Goal: Information Seeking & Learning: Learn about a topic

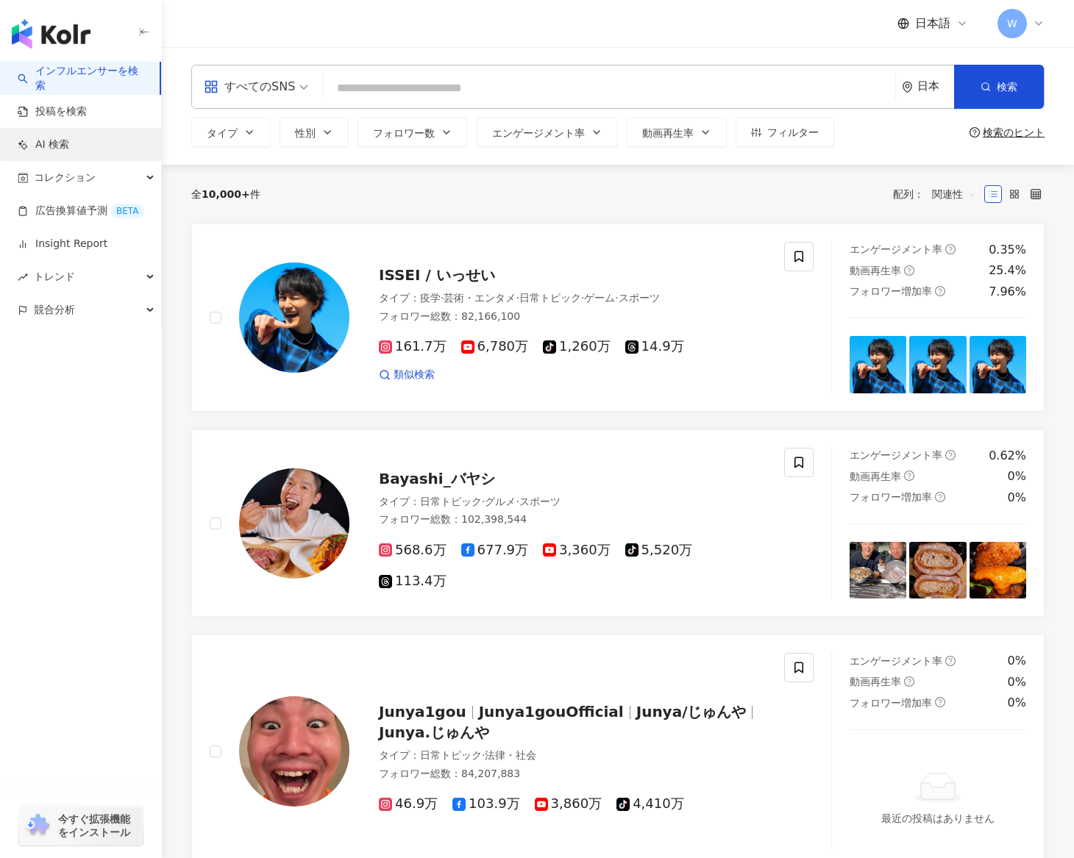
click at [67, 152] on link "AI 検索" at bounding box center [43, 145] width 51 height 15
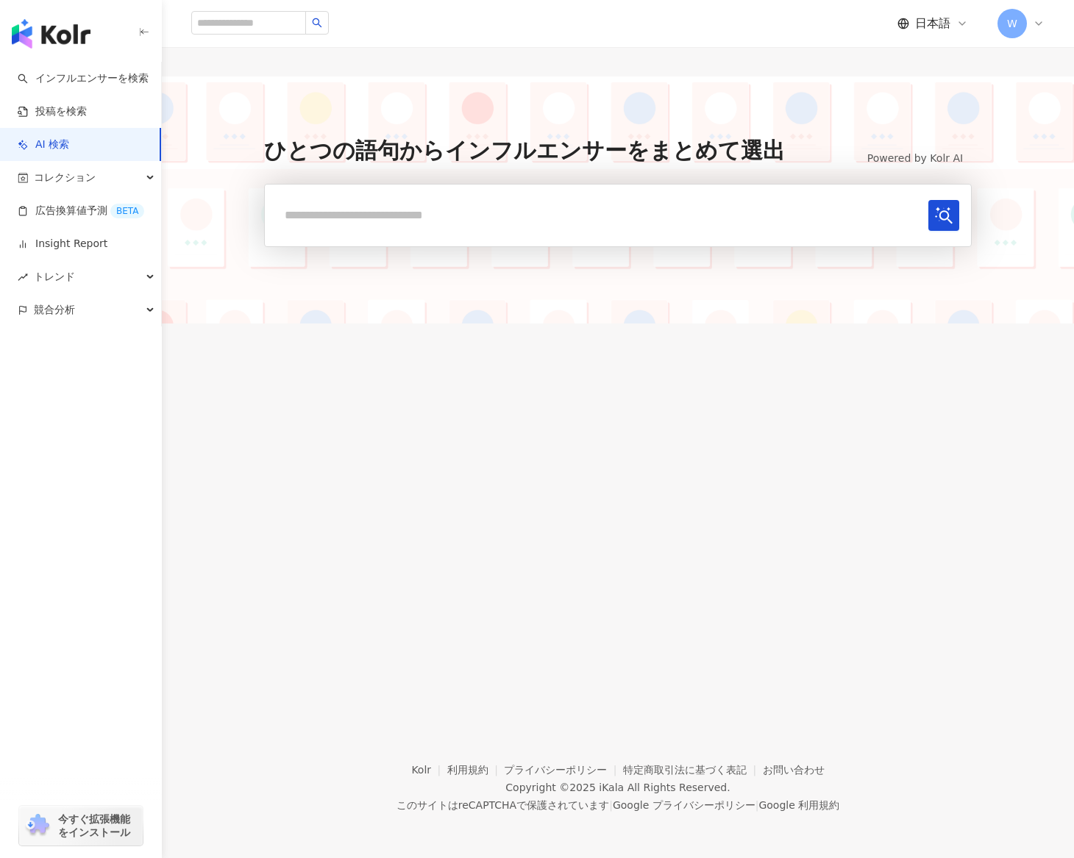
click at [384, 209] on input "text" at bounding box center [600, 215] width 646 height 30
type input "*"
type input "*****"
click at [928, 200] on button "submit" at bounding box center [943, 215] width 31 height 31
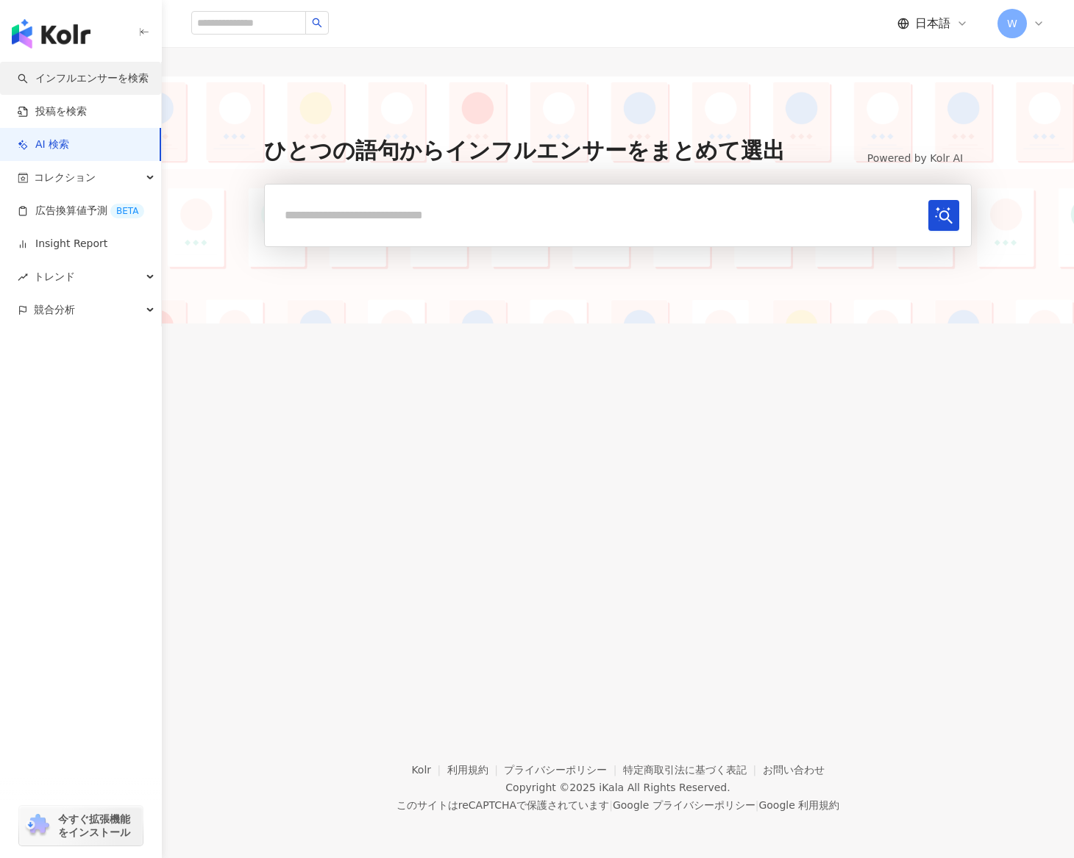
click at [113, 86] on link "インフルエンサーを検索" at bounding box center [83, 78] width 131 height 15
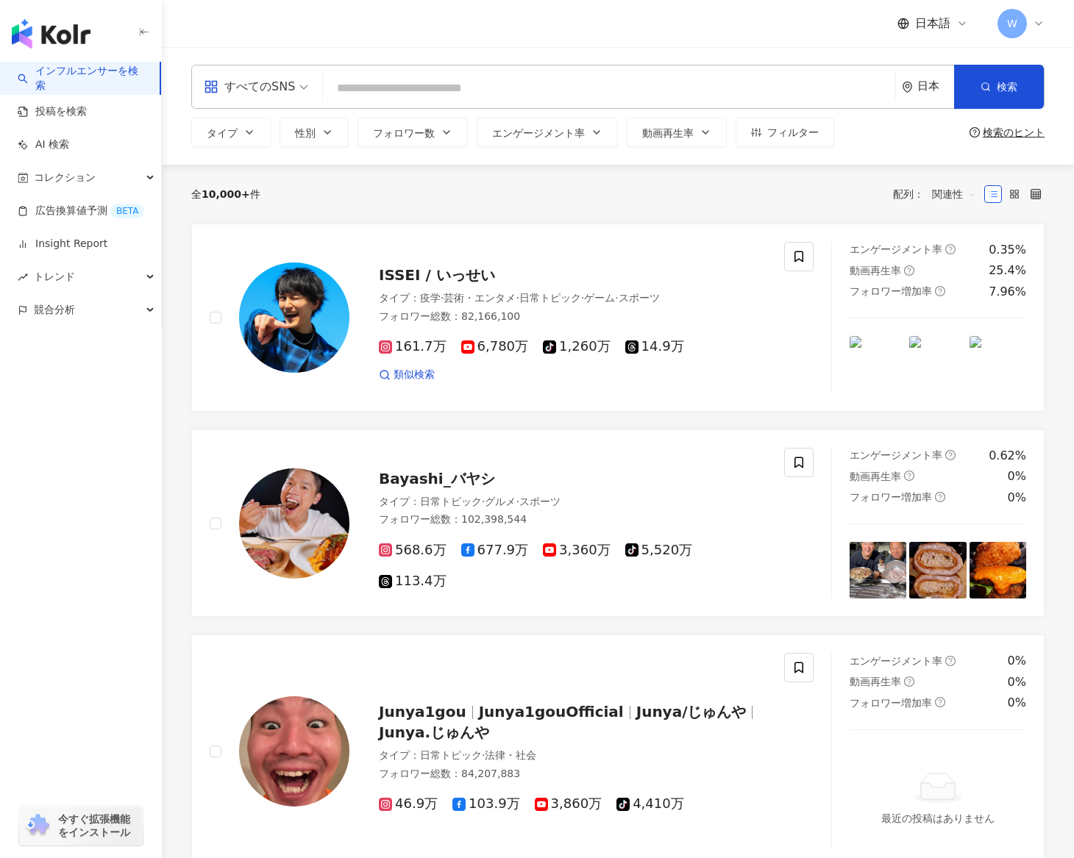
click at [454, 79] on input "search" at bounding box center [609, 88] width 561 height 28
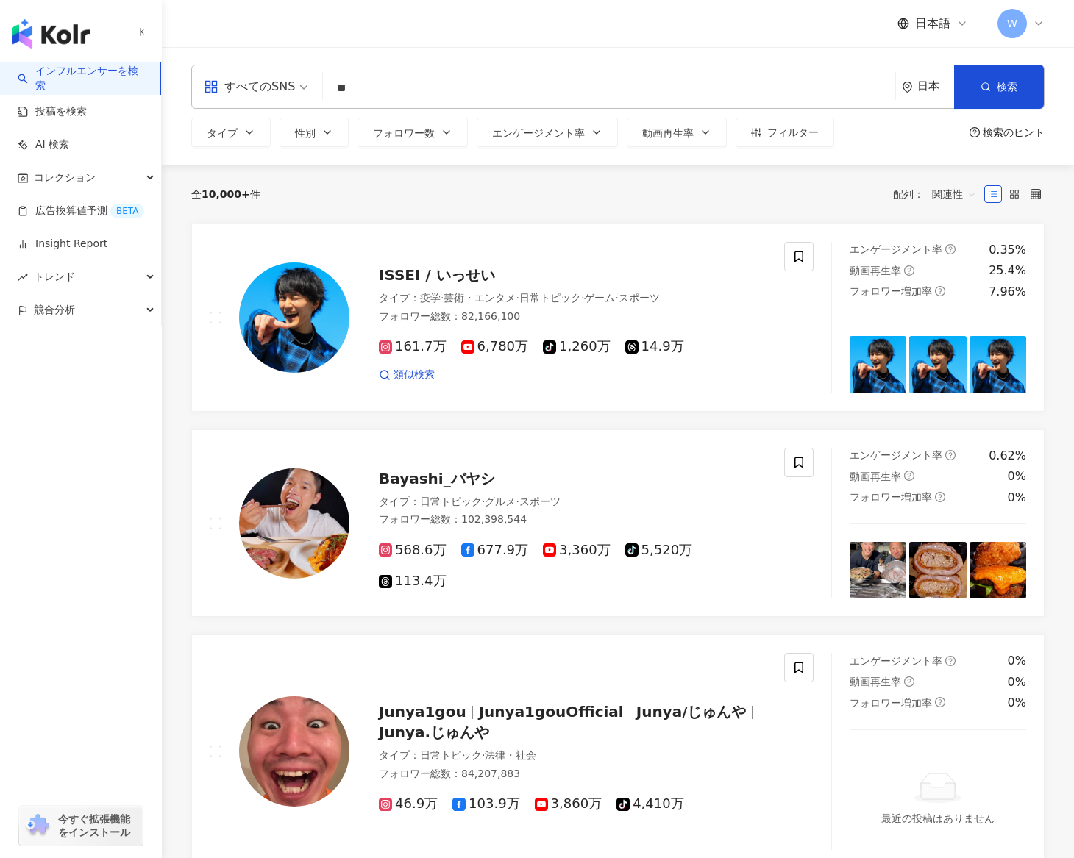
type input "**"
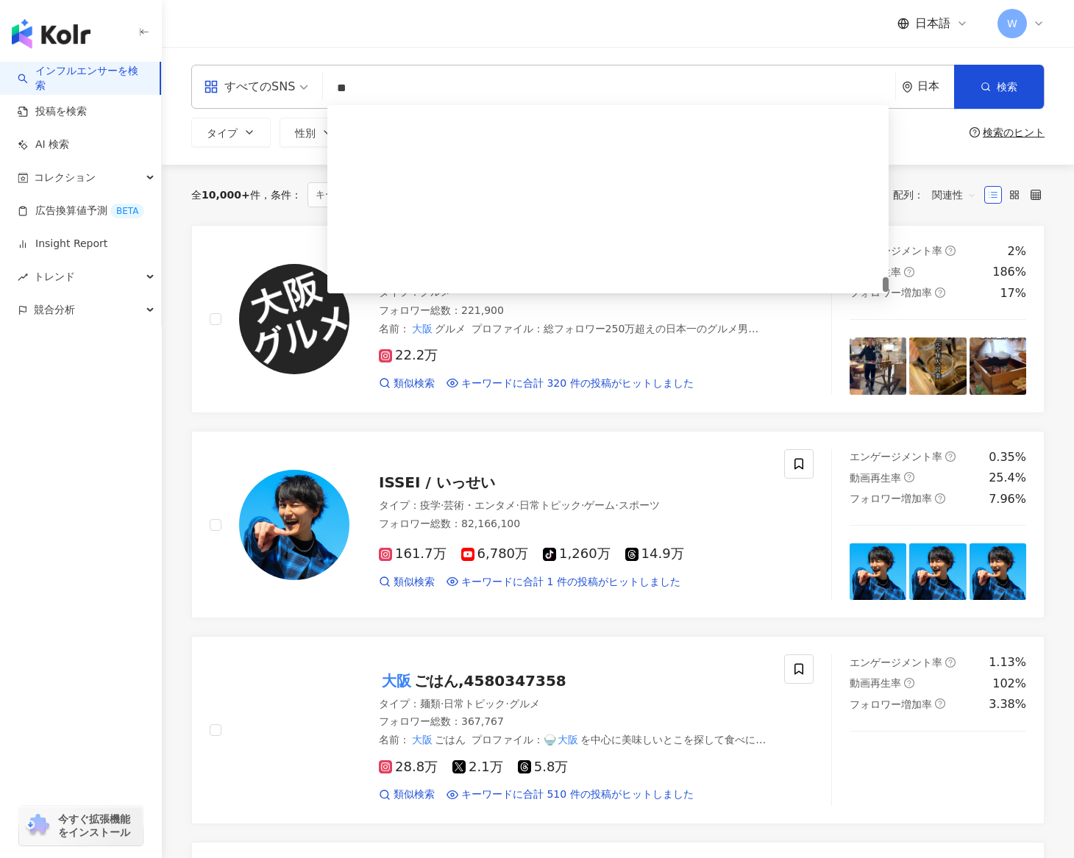
scroll to position [3029, 0]
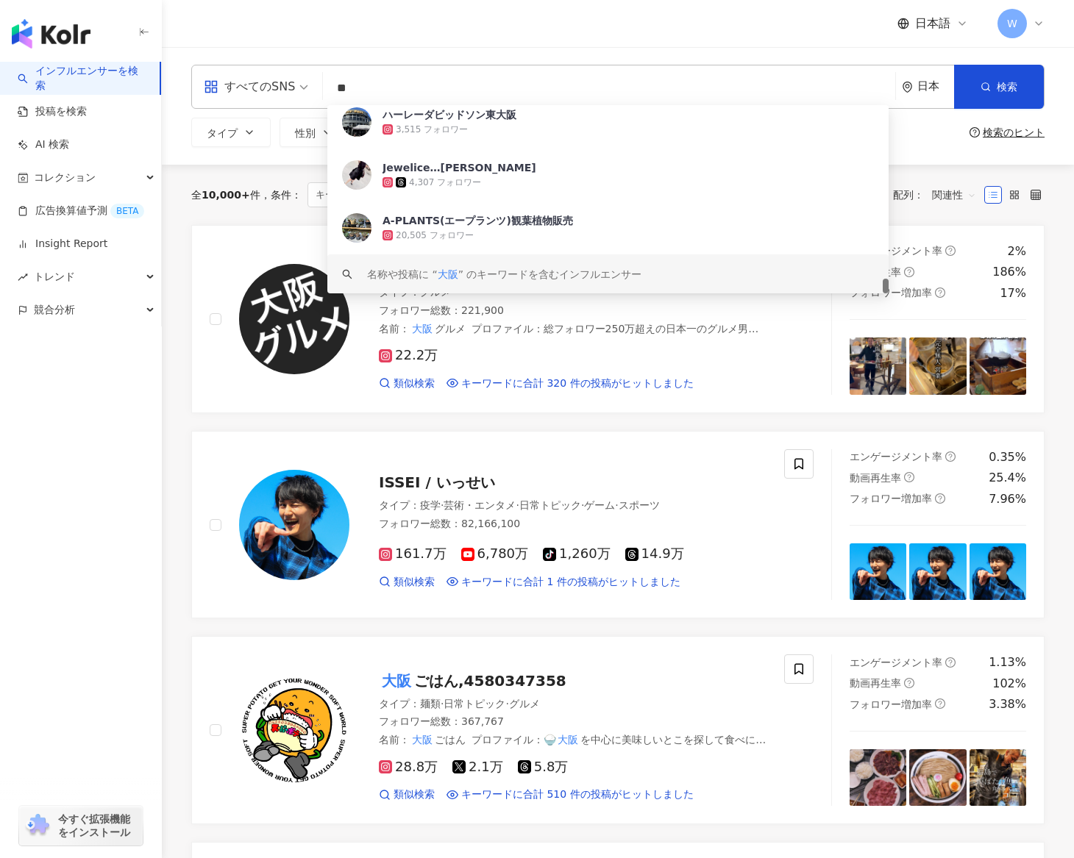
click at [141, 399] on div "button" at bounding box center [81, 375] width 162 height 97
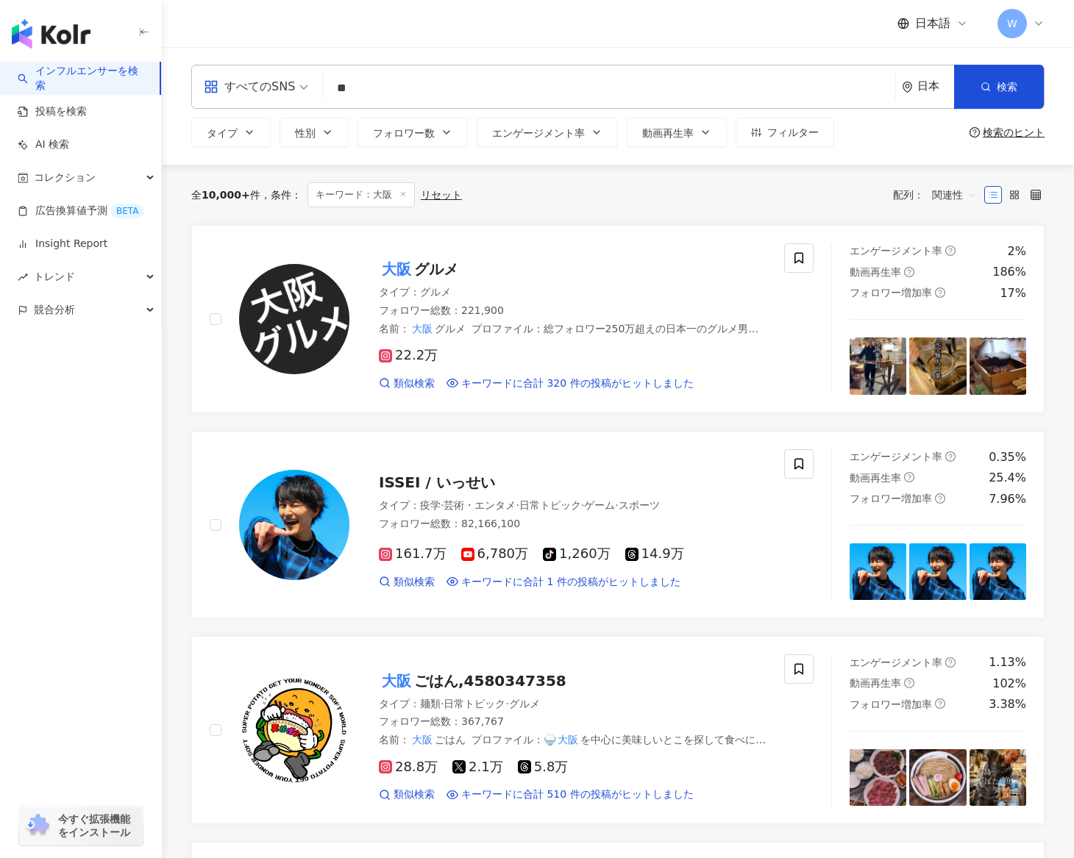
click at [386, 96] on input "**" at bounding box center [609, 88] width 561 height 28
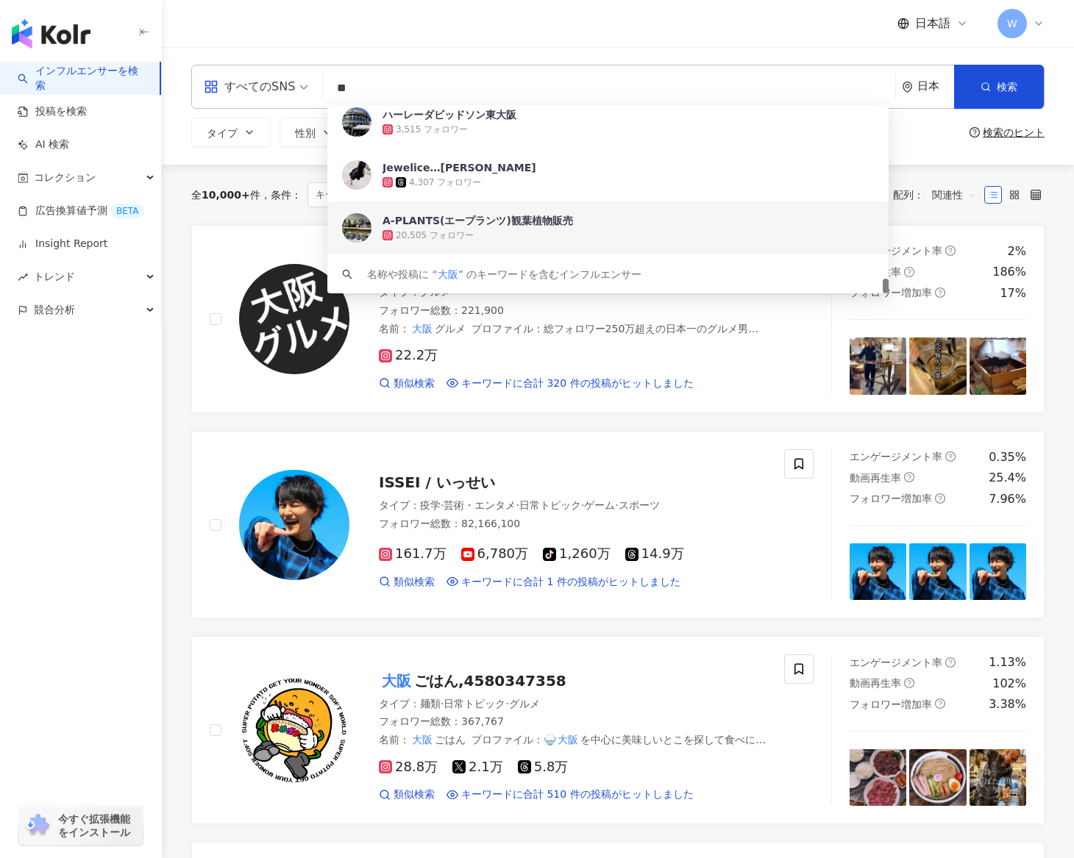
click at [158, 355] on div "button" at bounding box center [81, 375] width 162 height 97
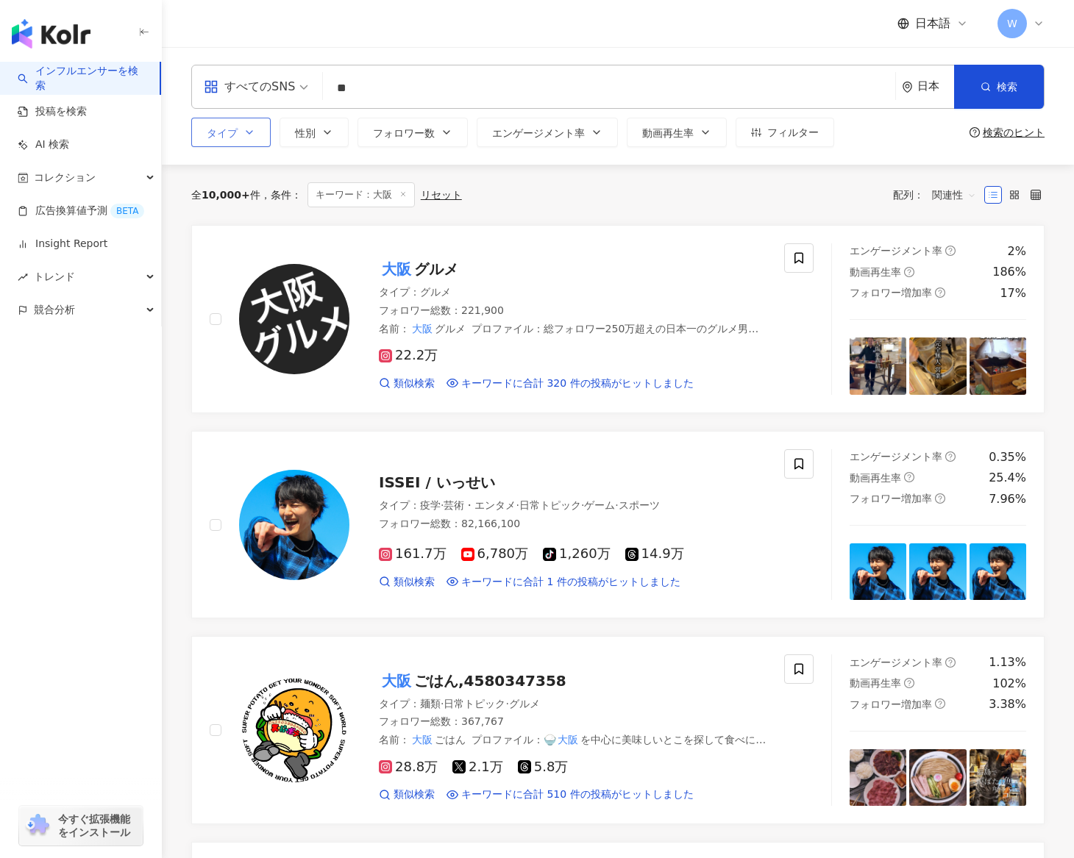
click at [245, 130] on icon "button" at bounding box center [249, 133] width 12 height 12
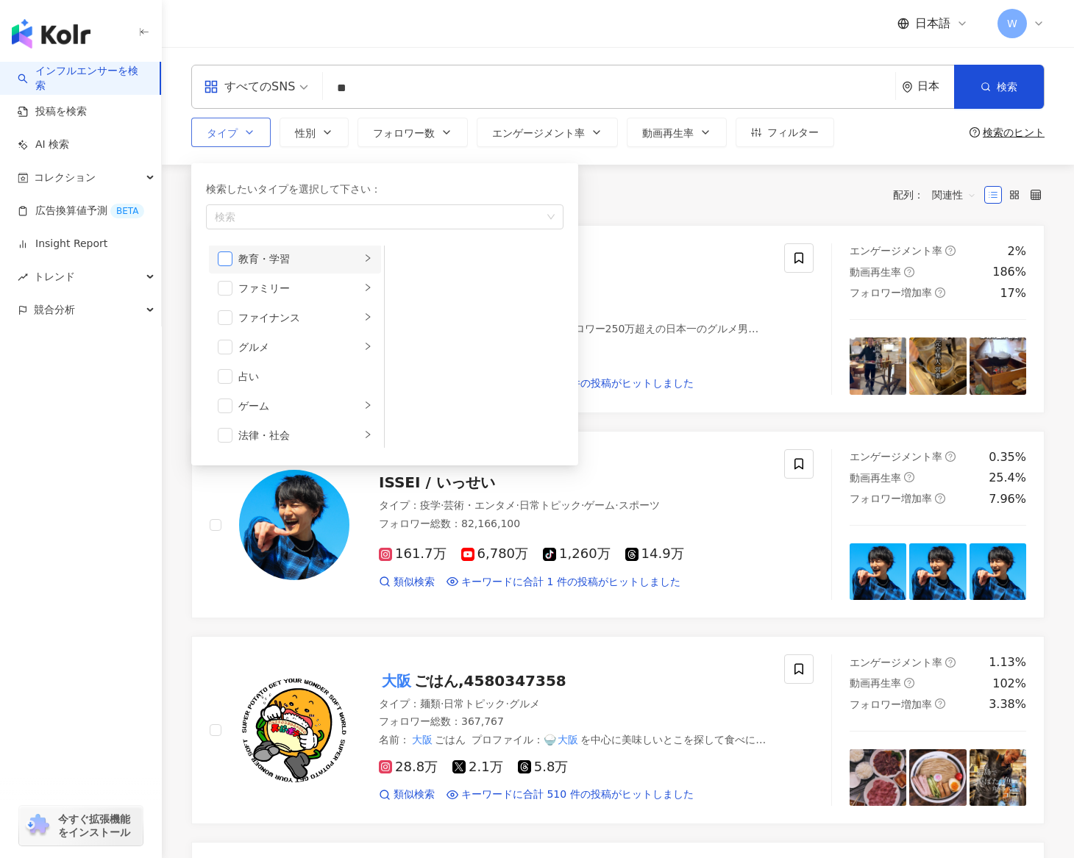
scroll to position [123, 0]
click at [227, 353] on span "button" at bounding box center [225, 346] width 15 height 15
click at [716, 185] on div "全 10,000+ 件 条件 ： キーワード：大阪 リセット 配列： 関連性" at bounding box center [617, 194] width 853 height 25
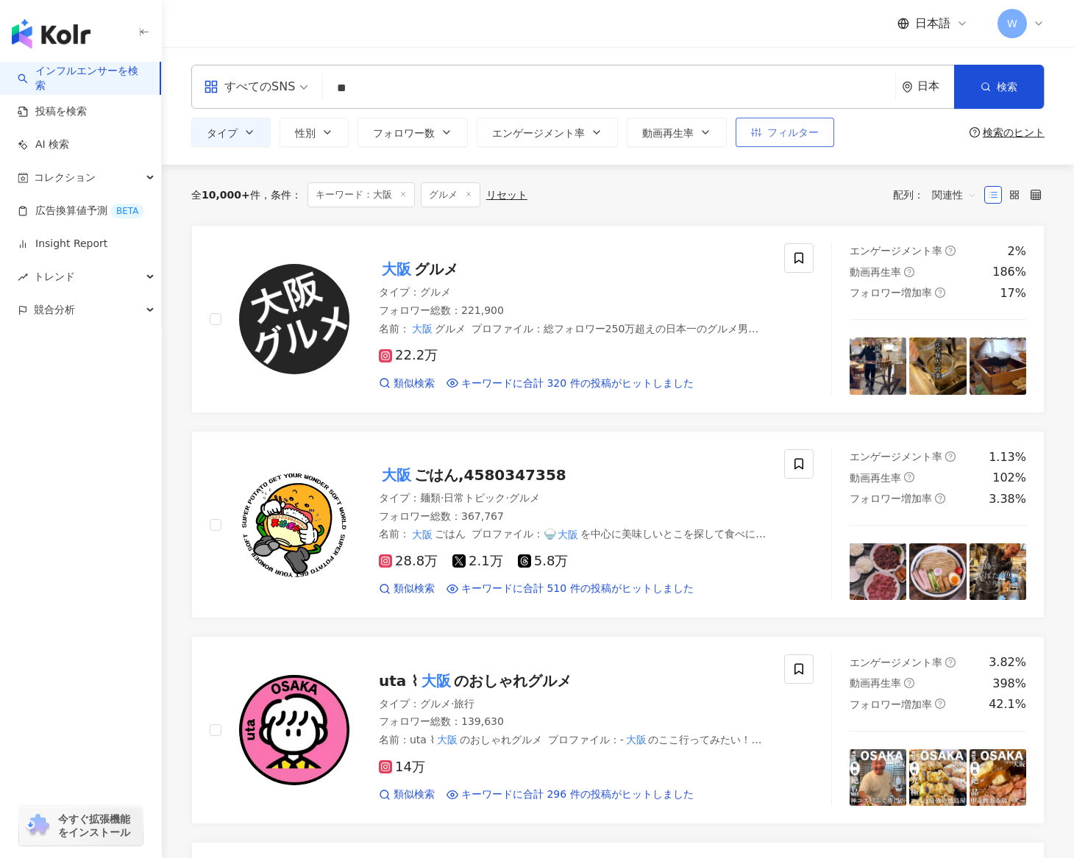
click at [781, 133] on span "フィルター" at bounding box center [792, 133] width 51 height 12
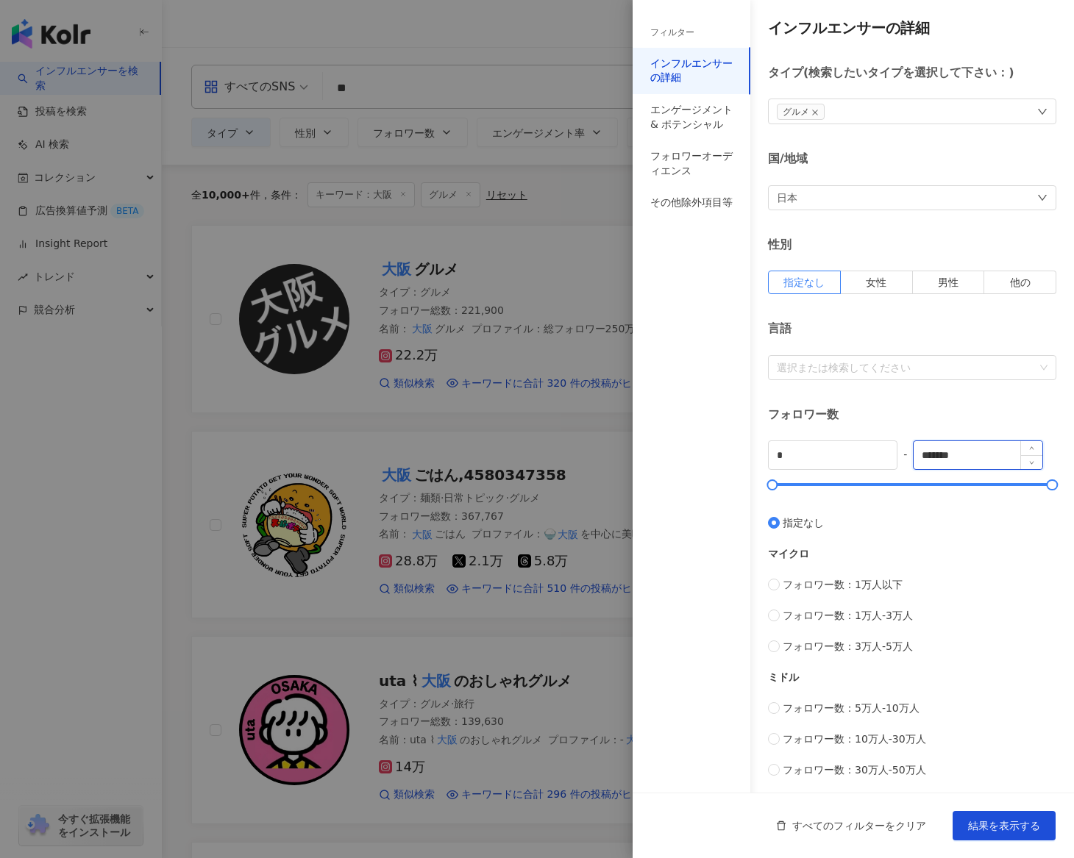
click at [990, 453] on input "*******" at bounding box center [978, 455] width 128 height 28
type input "*****"
click at [1026, 824] on span "結果を表示する" at bounding box center [1004, 826] width 72 height 12
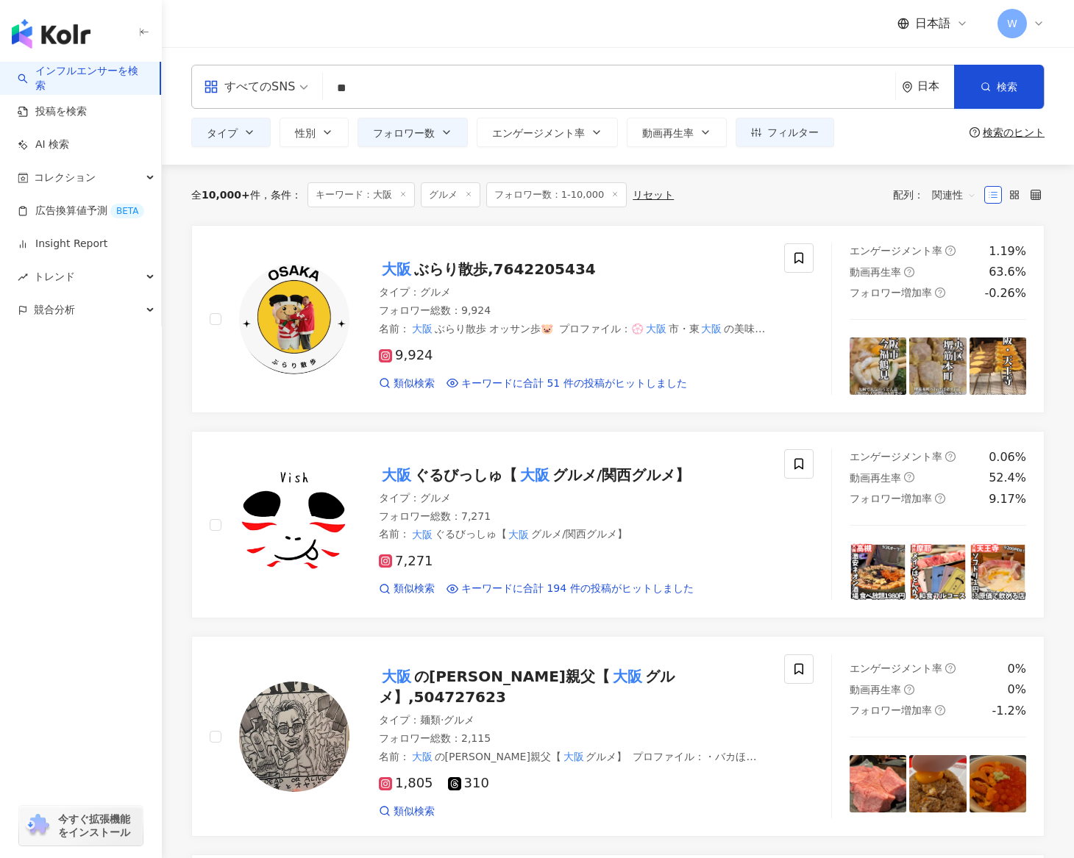
click at [967, 193] on span "関連性" at bounding box center [954, 195] width 44 height 24
click at [736, 204] on div "全 10,000+ 件 条件 ： キーワード：大阪 グルメ フォロワー数：1-10,000 リセット 配列： 関連性" at bounding box center [617, 194] width 853 height 25
click at [1021, 16] on span "W" at bounding box center [1011, 23] width 29 height 29
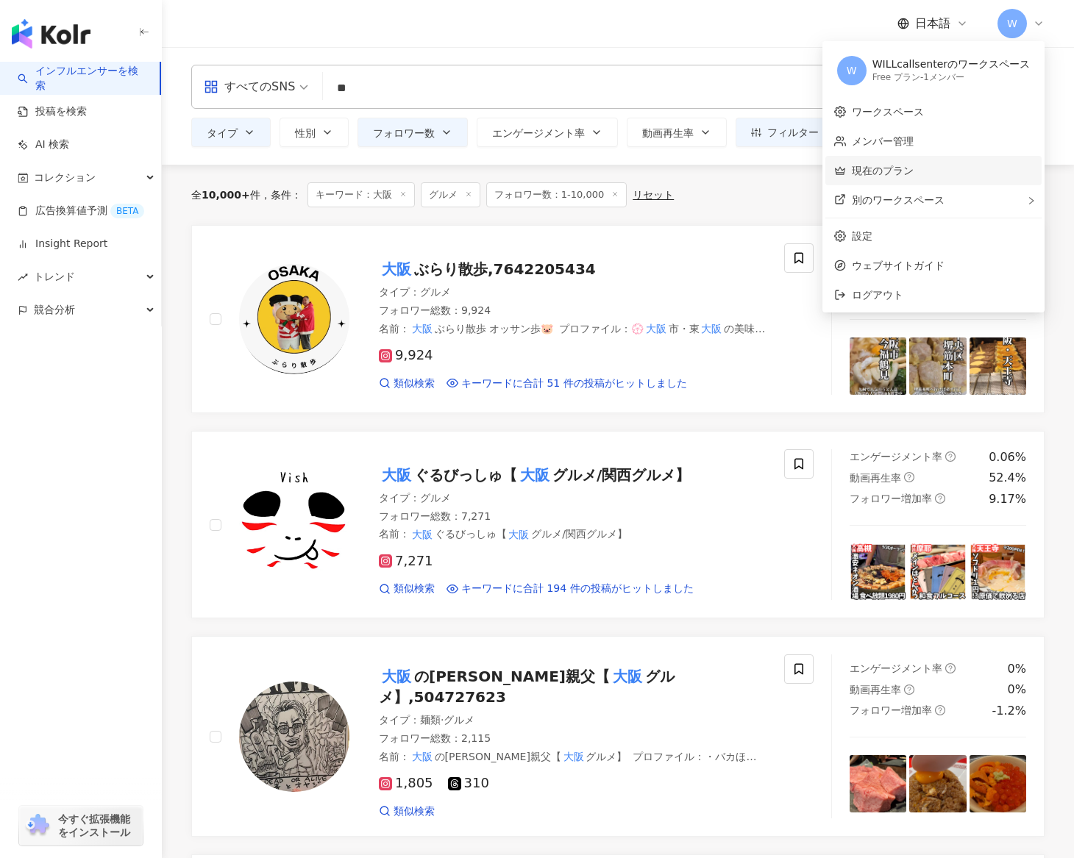
click at [914, 173] on link "現在のプラン" at bounding box center [883, 171] width 62 height 12
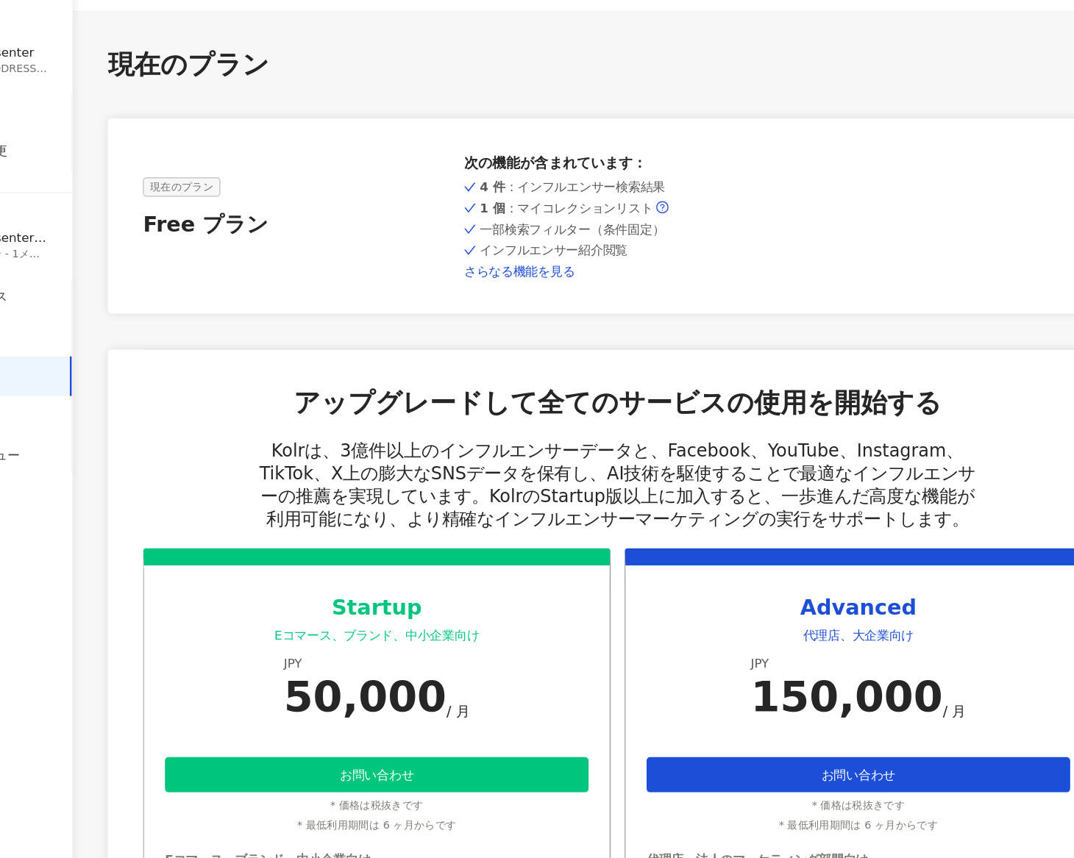
click at [569, 265] on link "さらなる機能を見る" at bounding box center [617, 265] width 257 height 12
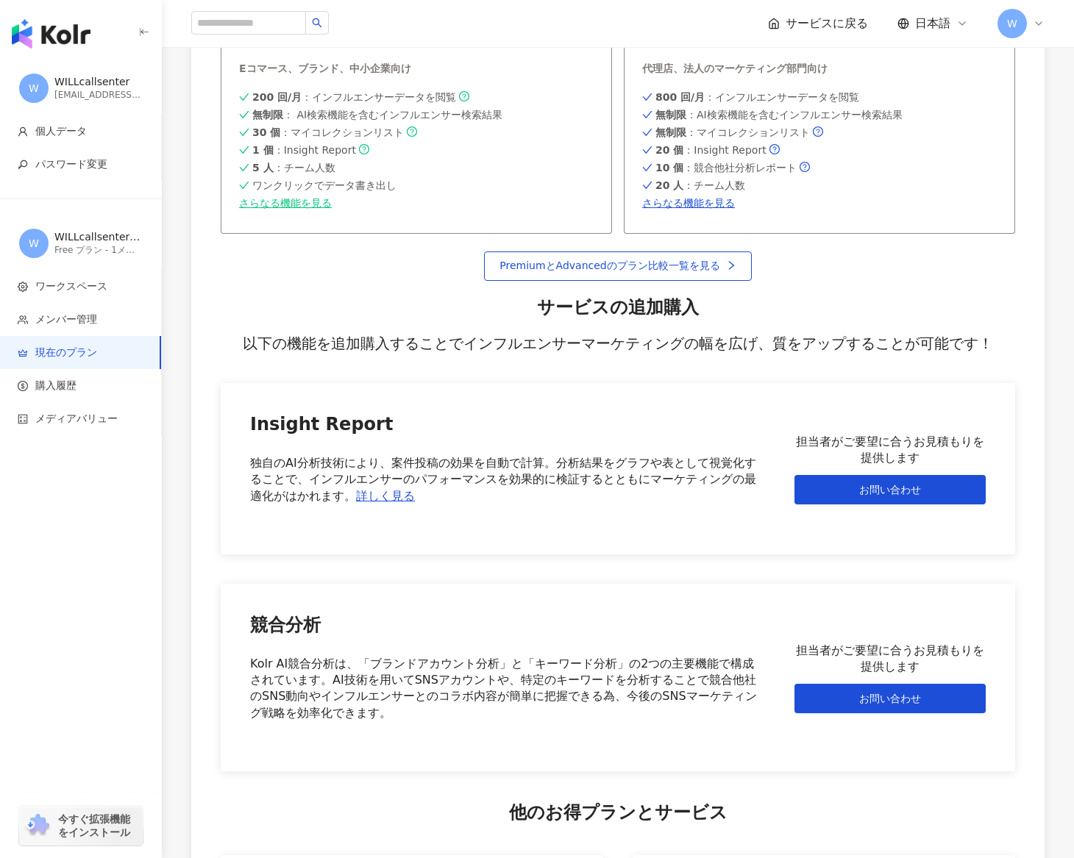
scroll to position [677, 0]
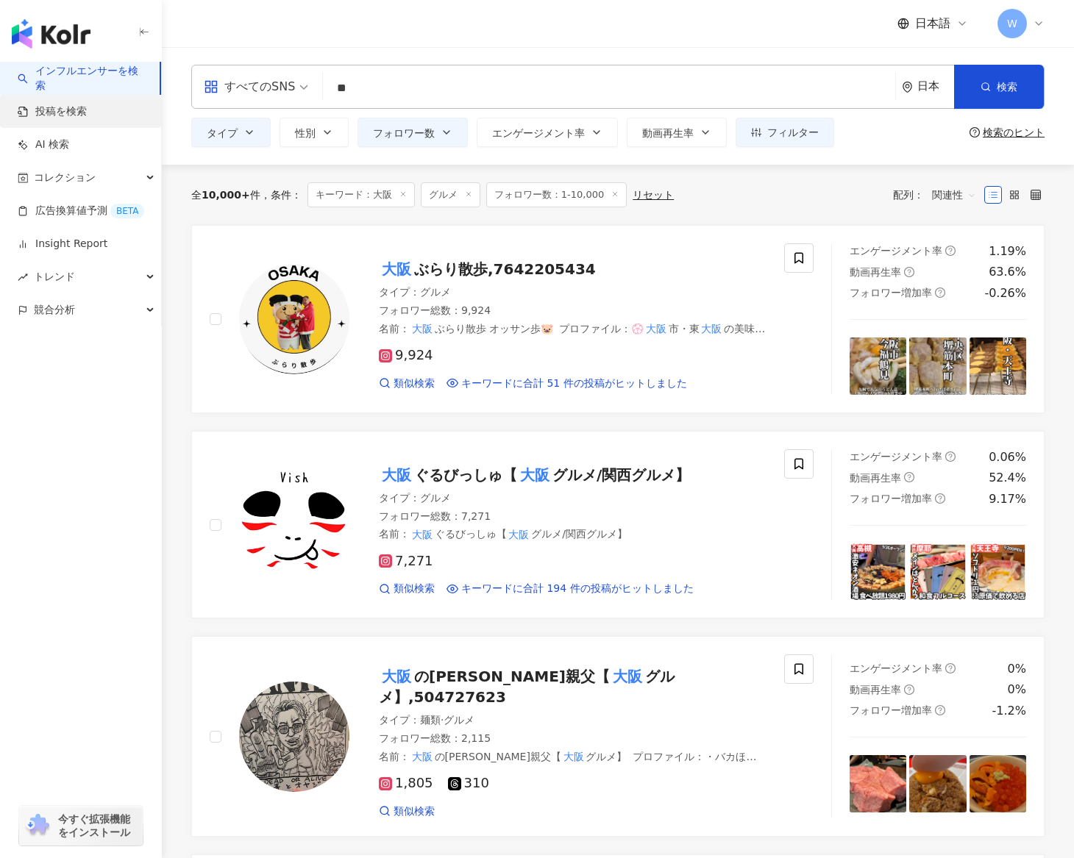
click at [87, 117] on link "投稿を検索" at bounding box center [52, 111] width 69 height 15
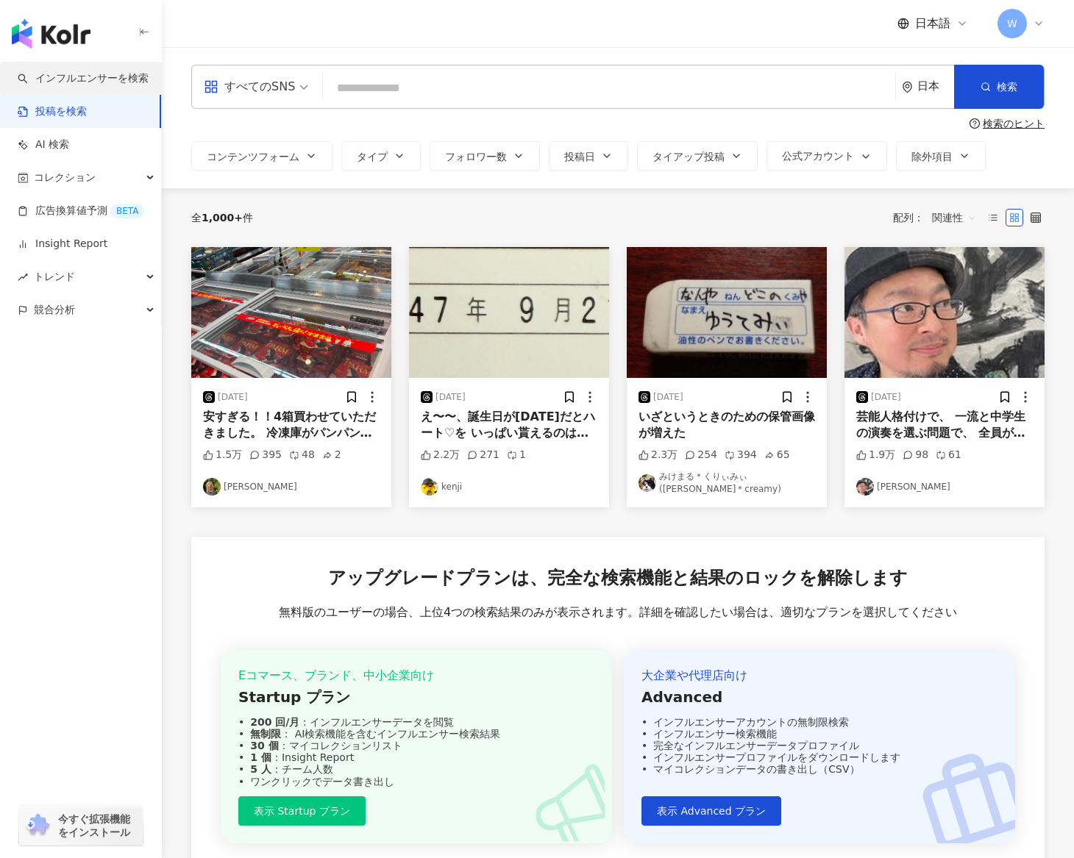
click at [86, 74] on link "インフルエンサーを検索" at bounding box center [83, 78] width 131 height 15
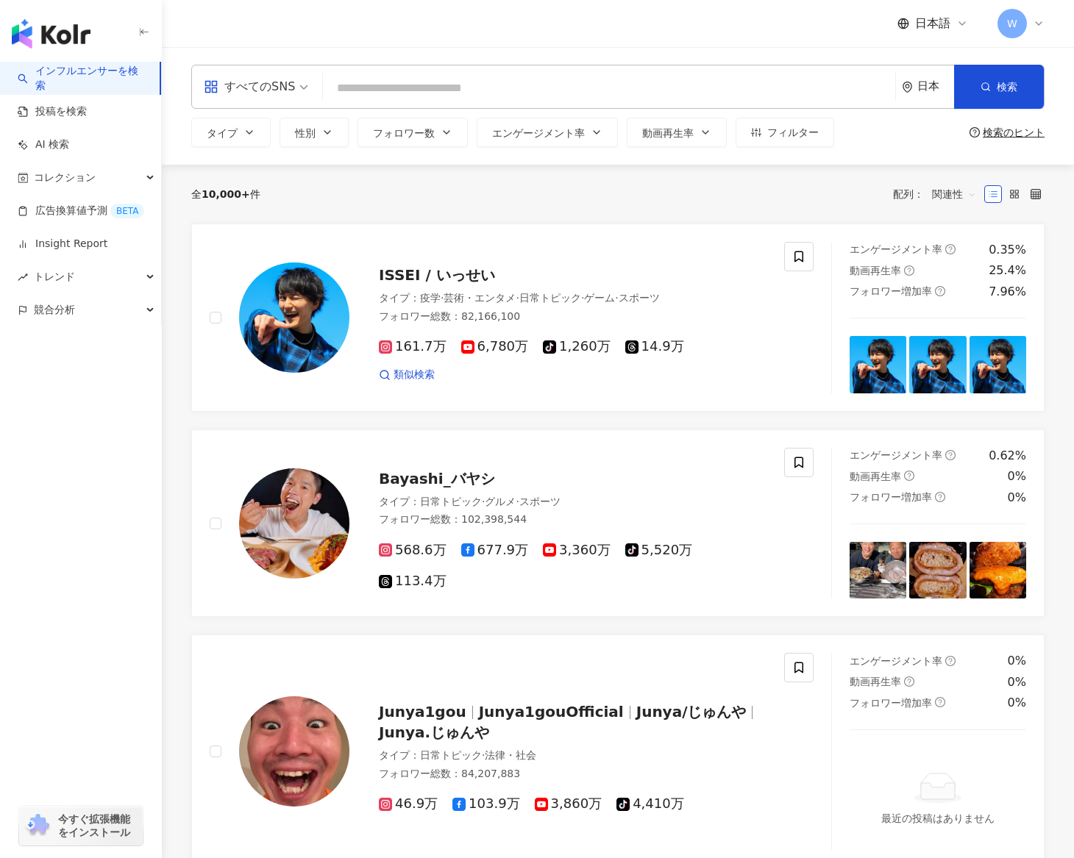
click at [517, 79] on input "search" at bounding box center [609, 88] width 561 height 28
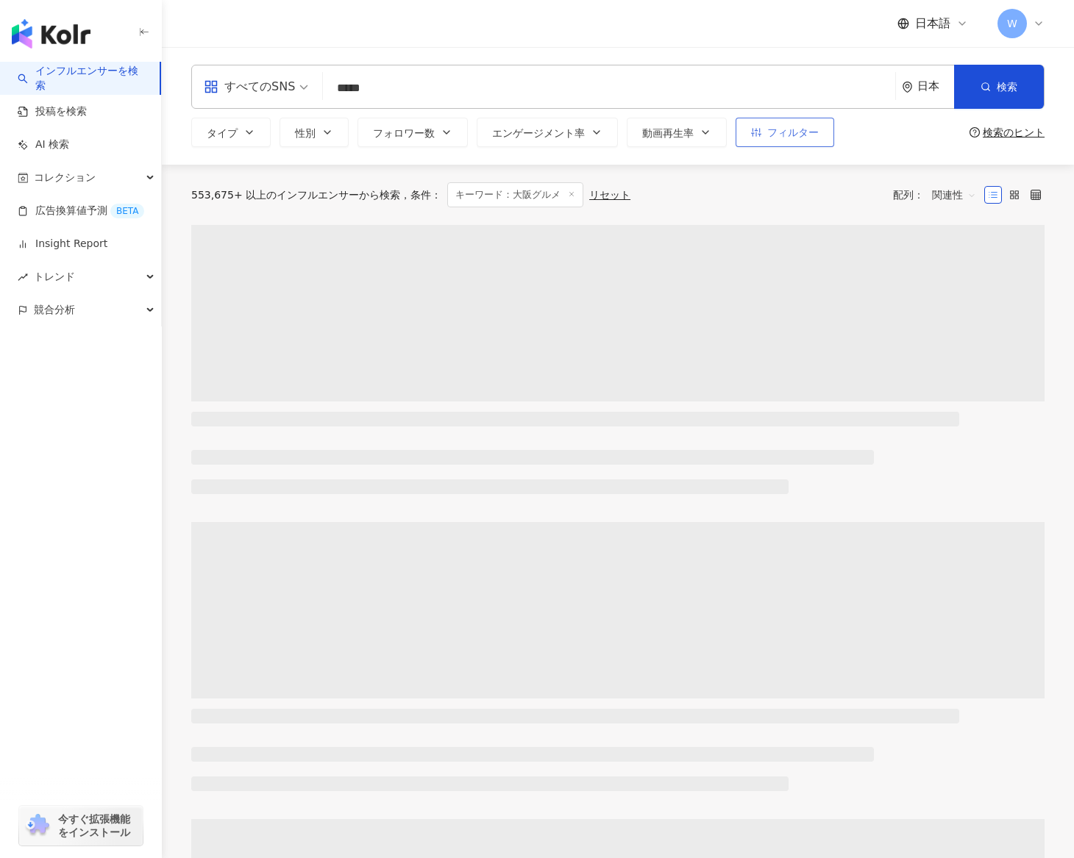
type input "*****"
click at [767, 134] on button "フィルター" at bounding box center [785, 132] width 99 height 29
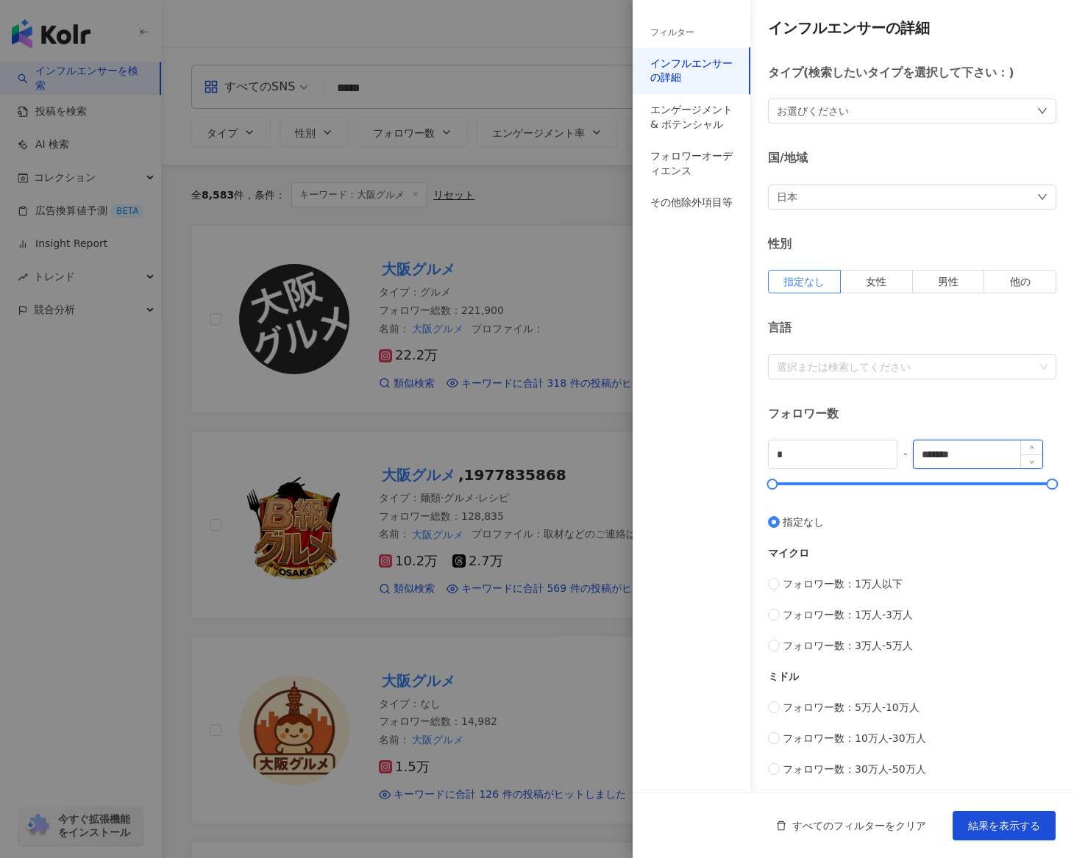
click at [975, 468] on input "*******" at bounding box center [978, 455] width 128 height 28
type input "*****"
click at [859, 465] on input "*" at bounding box center [833, 455] width 128 height 28
type input "*"
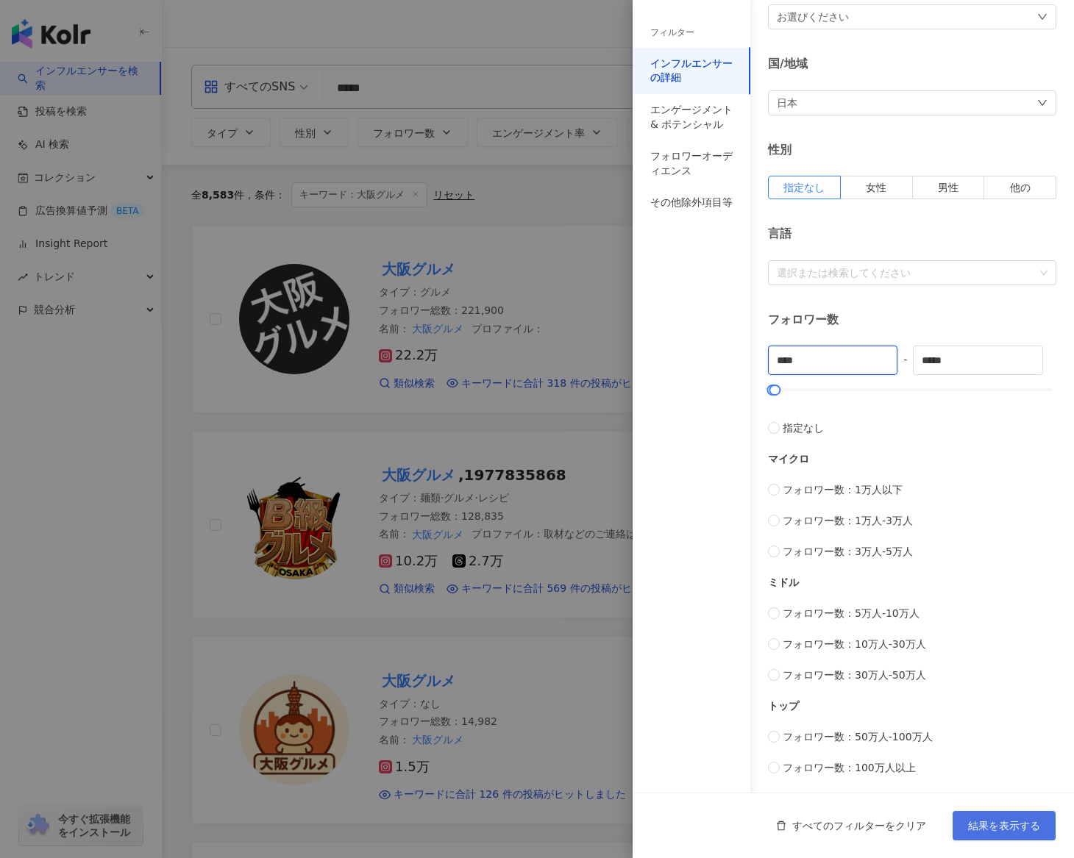
type input "****"
click at [992, 823] on span "結果を表示する" at bounding box center [1004, 826] width 72 height 12
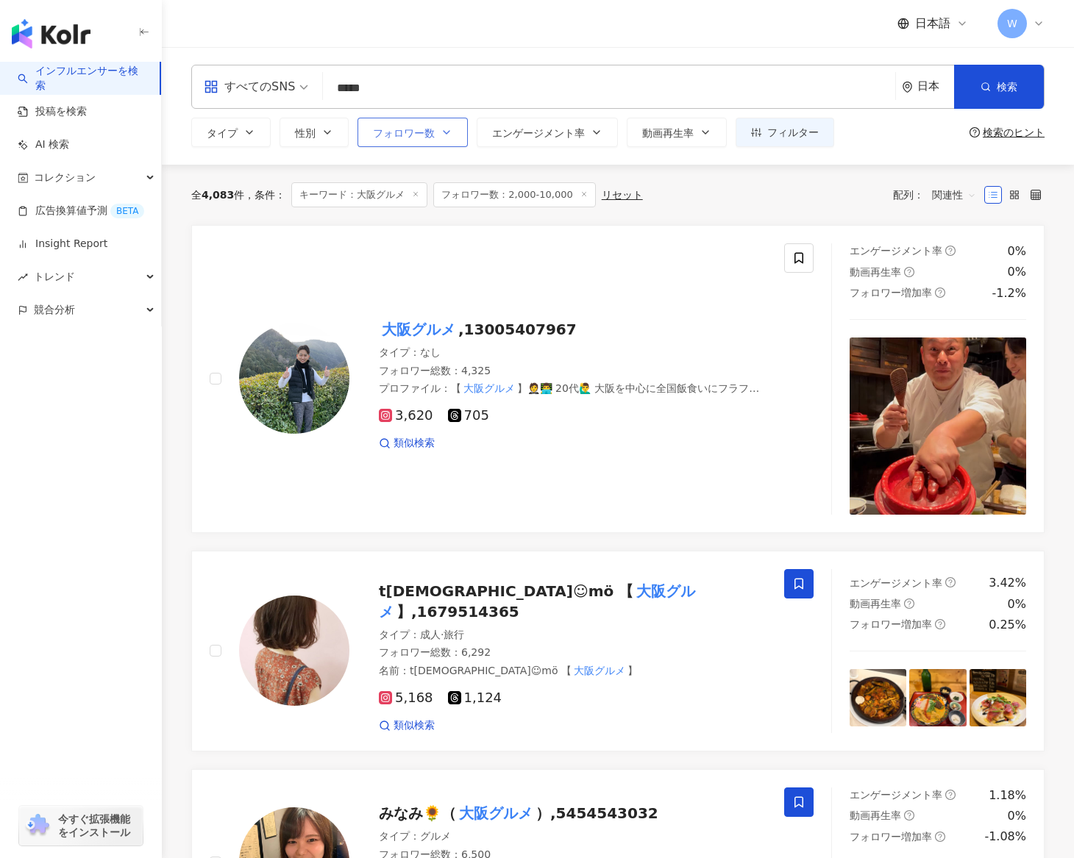
click at [417, 129] on span "フォロワー数" at bounding box center [404, 133] width 62 height 12
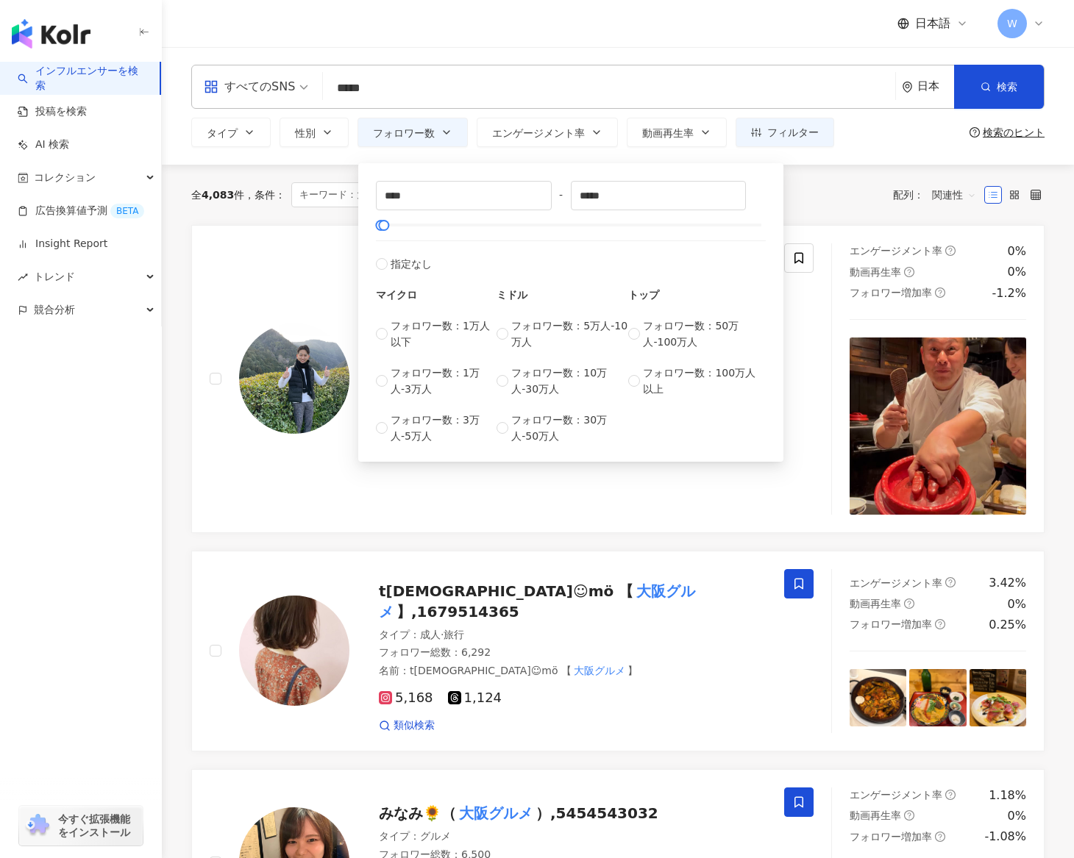
click at [257, 216] on div "全 4,083 件 条件 ： キーワード：大阪グルメ フォロワー数：2,000-10,000 リセット 配列： 関連性" at bounding box center [617, 195] width 853 height 60
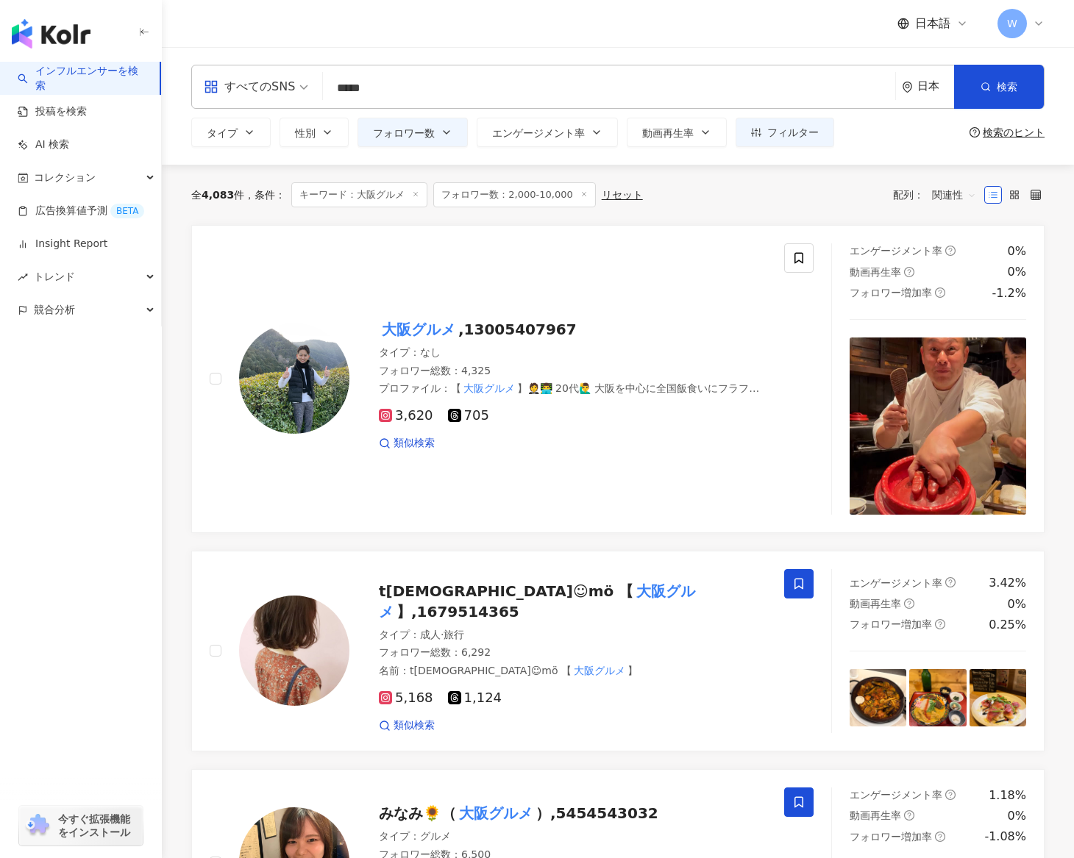
click at [948, 193] on span "関連性" at bounding box center [954, 195] width 44 height 24
click at [950, 243] on div "フォロワー数" at bounding box center [982, 250] width 93 height 16
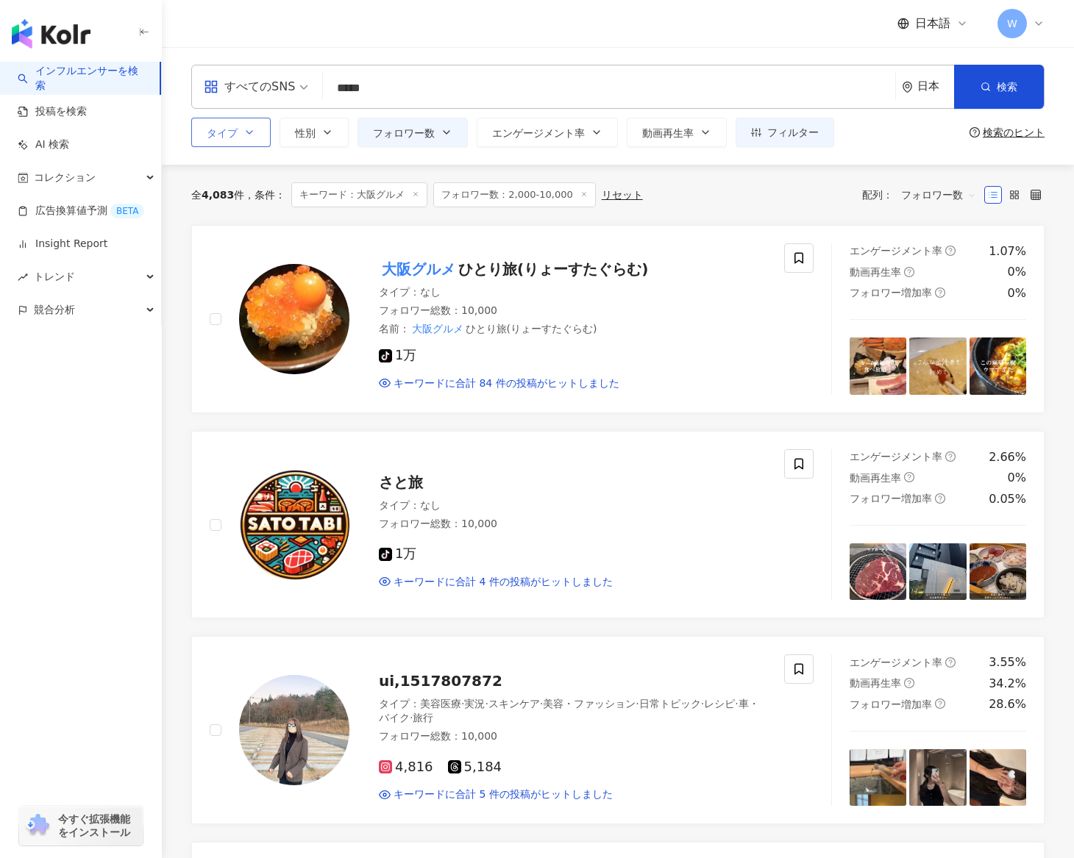
click at [249, 135] on icon "button" at bounding box center [249, 133] width 12 height 12
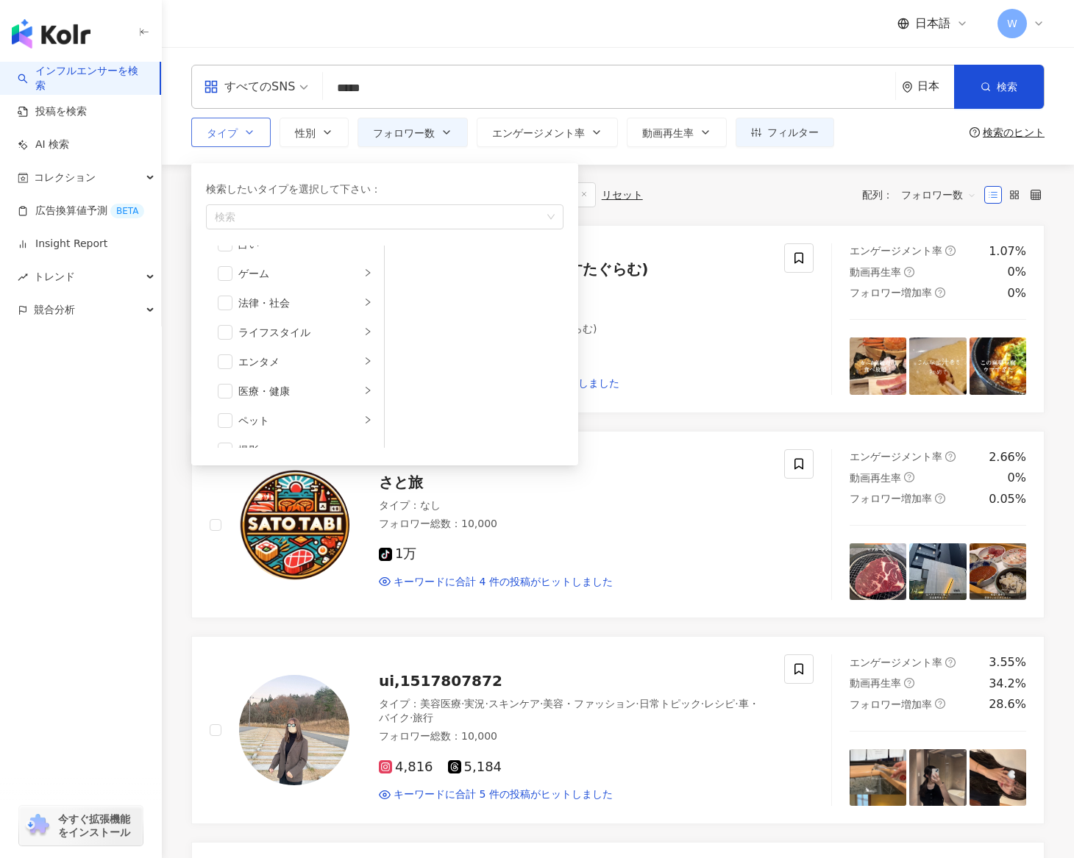
scroll to position [255, 0]
click at [274, 90] on div "すべてのSNS" at bounding box center [249, 87] width 91 height 24
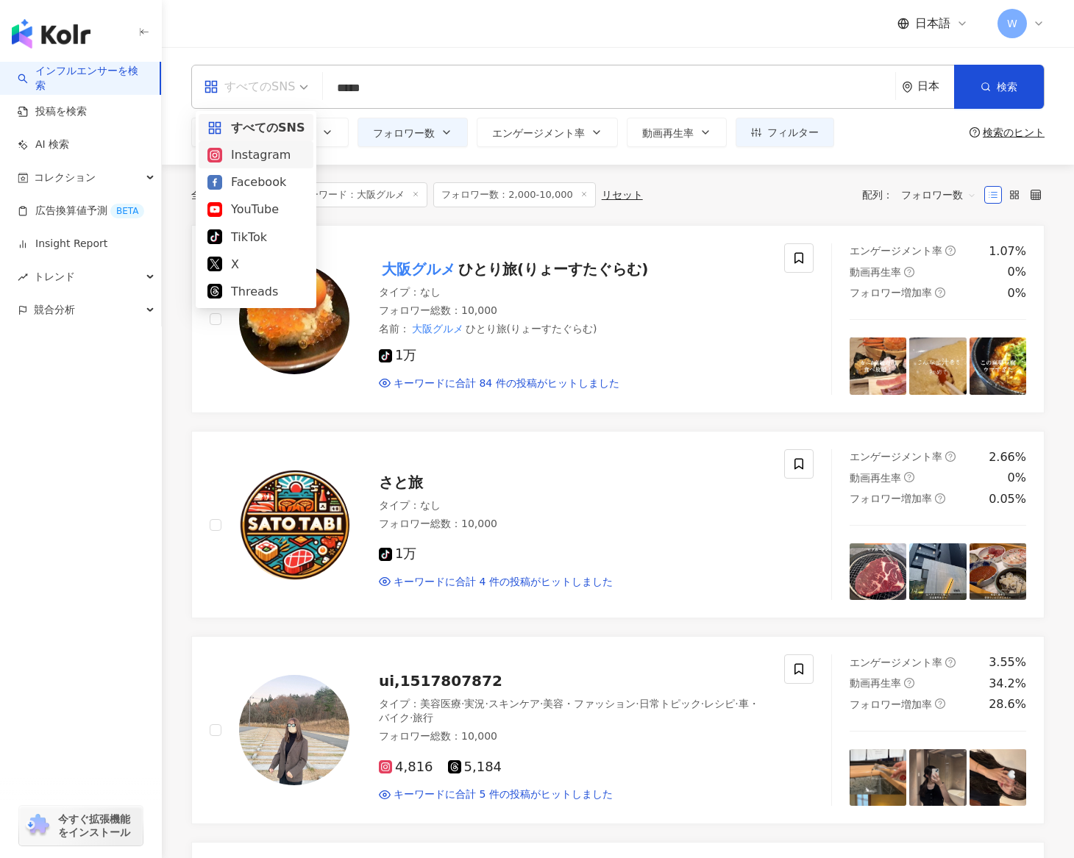
click at [272, 163] on div "Instagram" at bounding box center [255, 155] width 97 height 18
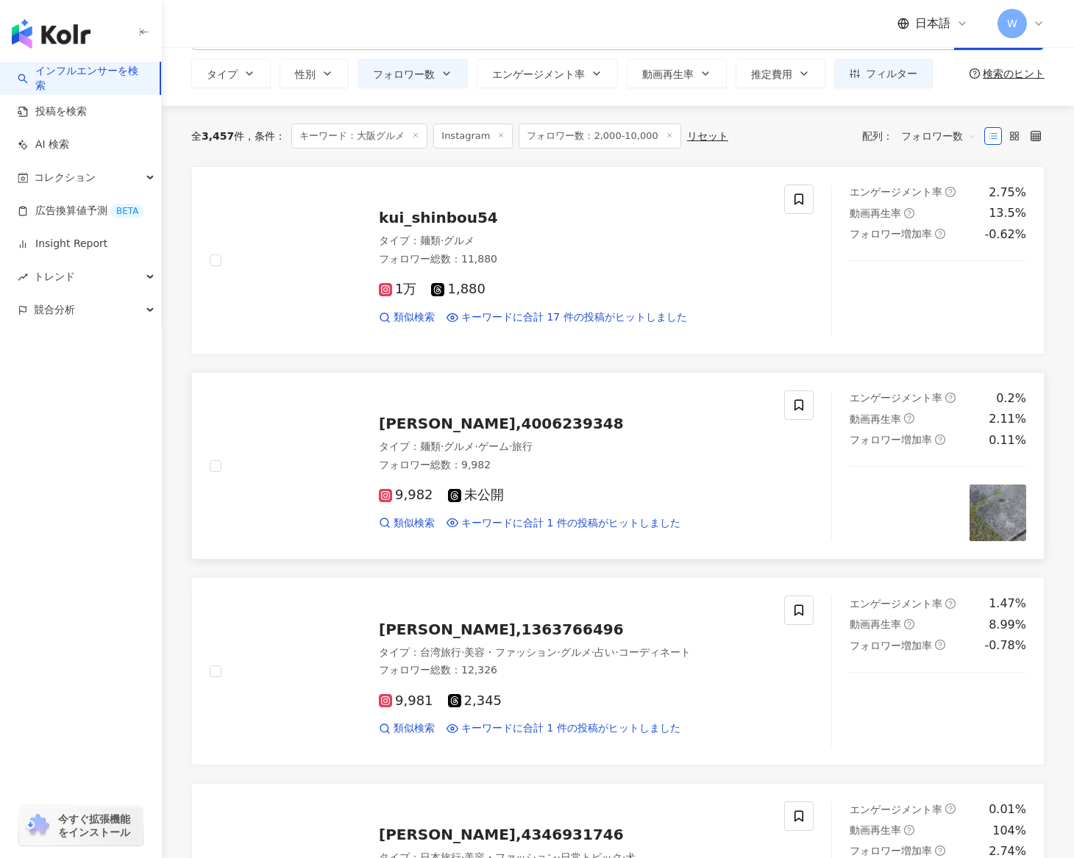
scroll to position [60, 0]
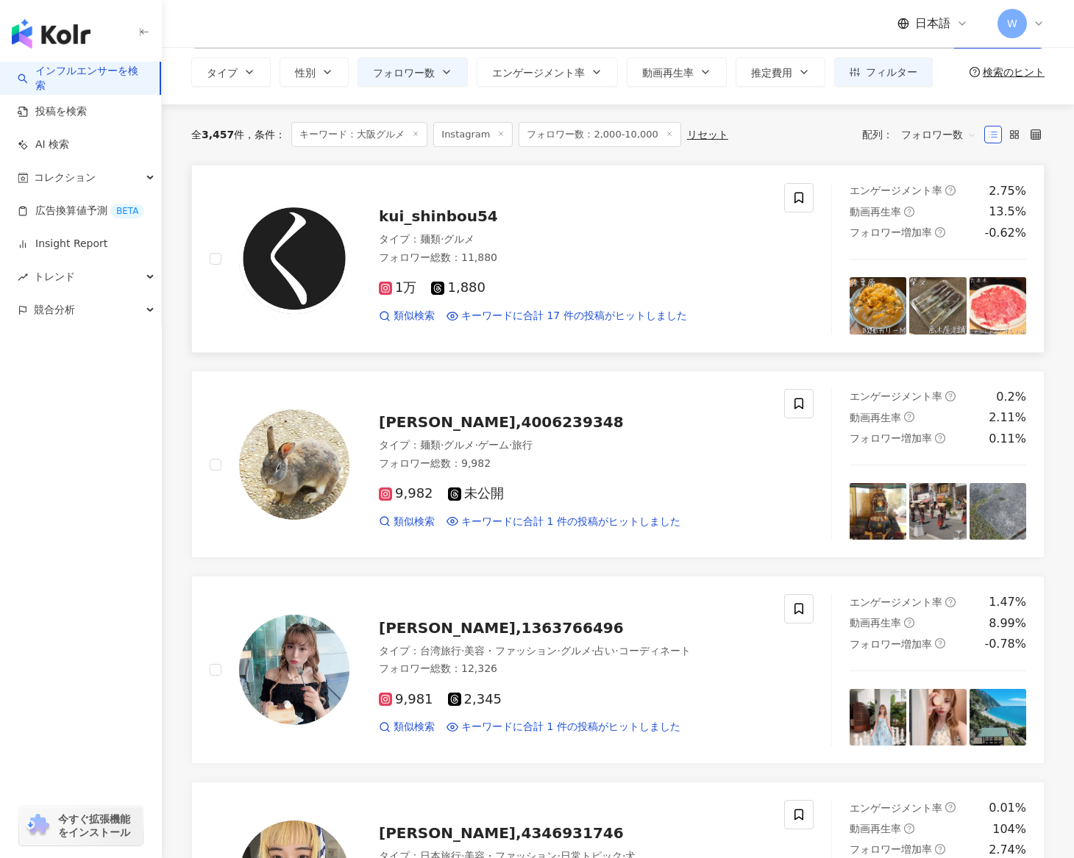
click at [388, 283] on icon at bounding box center [385, 288] width 13 height 13
click at [486, 268] on div "1万 1,880 類似検索 キーワードに合計 17 件の投稿がヒットしました" at bounding box center [573, 295] width 388 height 54
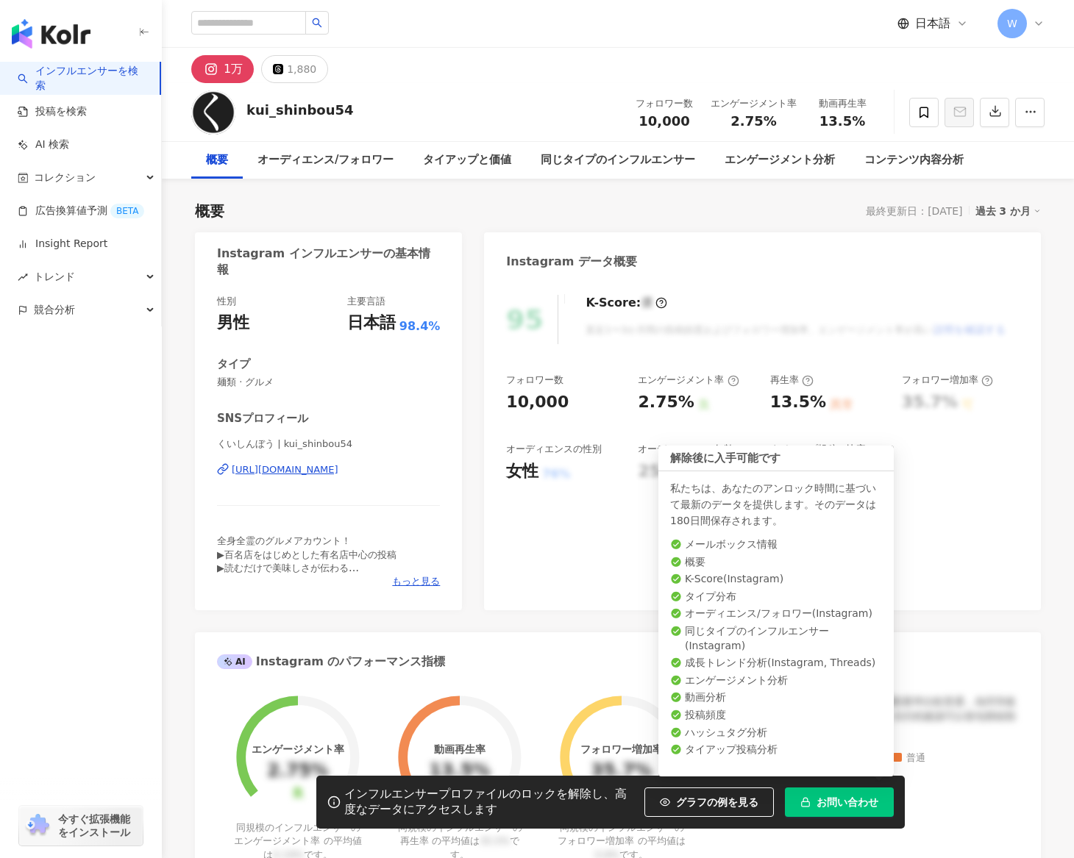
click at [814, 799] on button "お問い合わせ" at bounding box center [839, 802] width 109 height 29
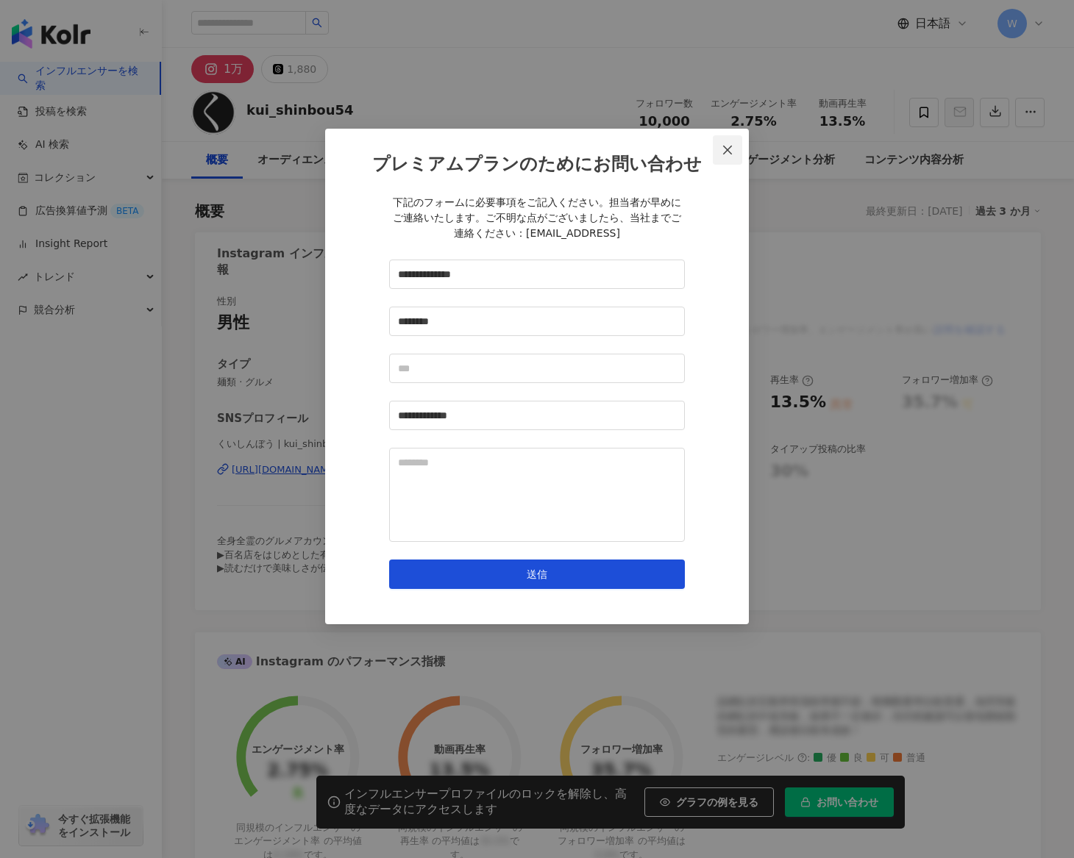
click at [728, 152] on icon "close" at bounding box center [728, 150] width 12 height 12
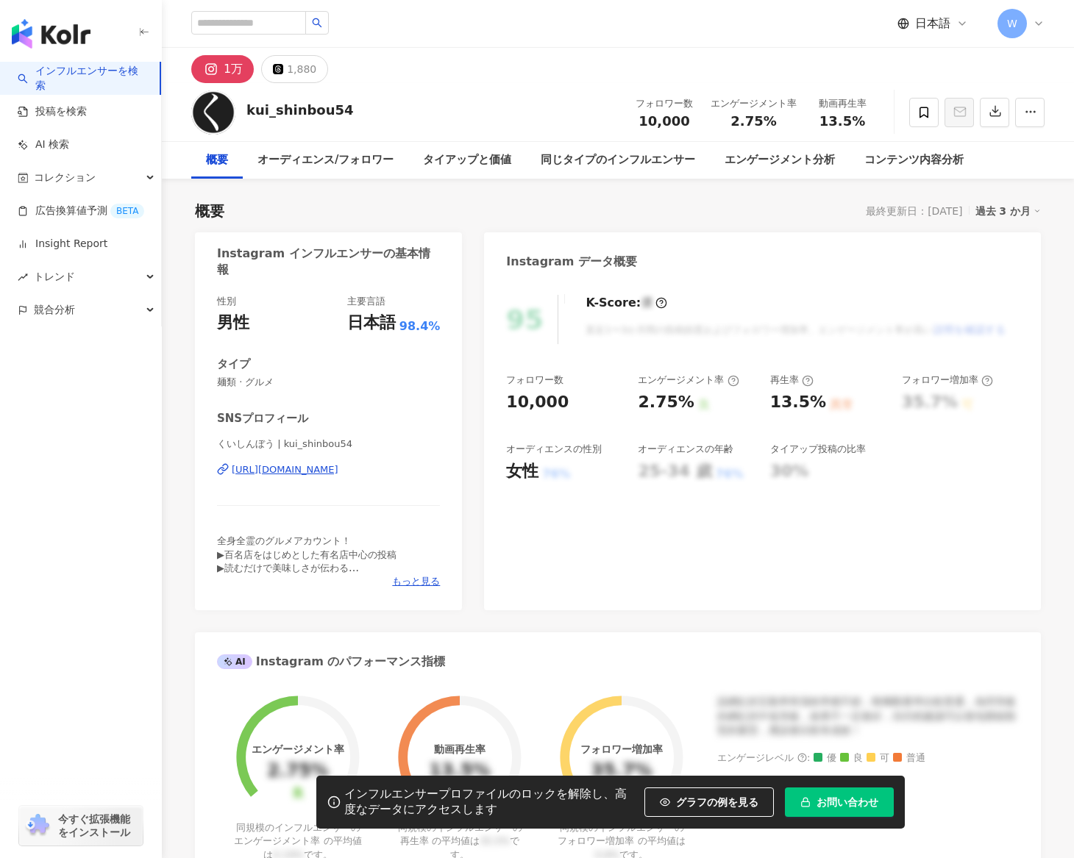
click at [1040, 26] on icon at bounding box center [1039, 24] width 12 height 12
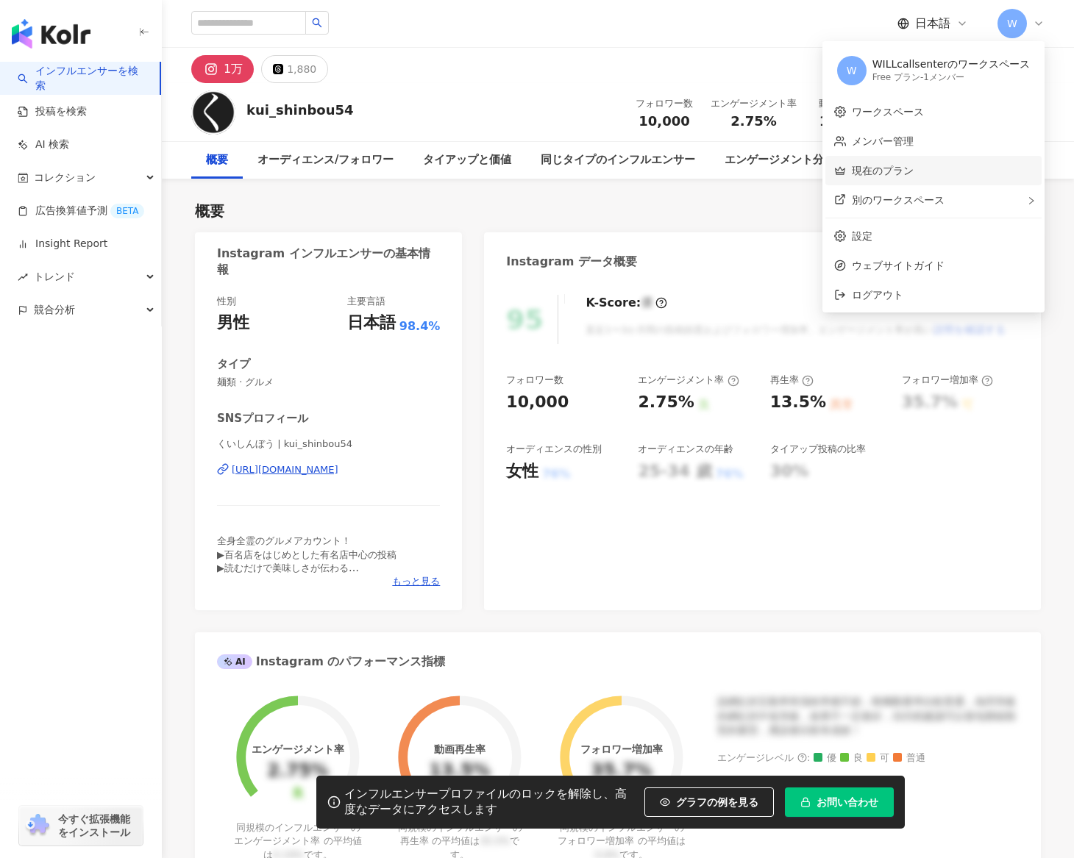
click at [878, 177] on link "現在のプラン" at bounding box center [883, 171] width 62 height 12
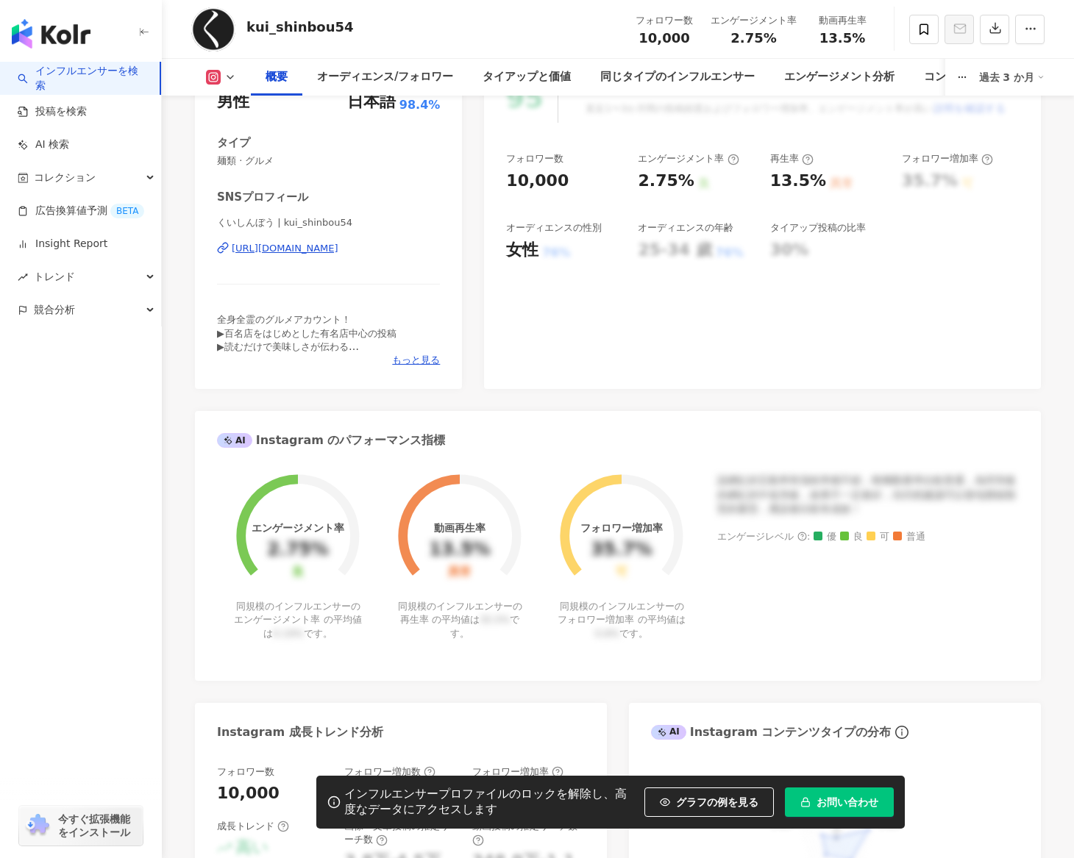
scroll to position [222, 0]
